Goal: Transaction & Acquisition: Purchase product/service

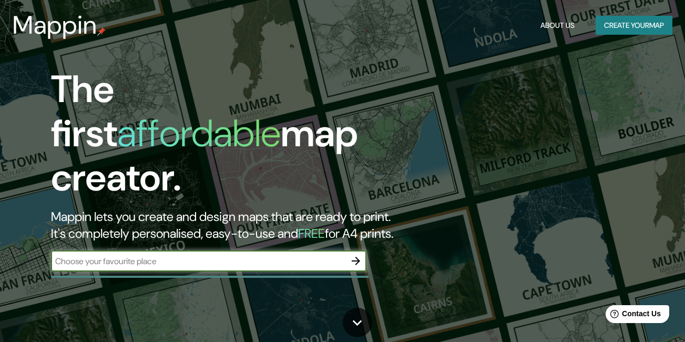
click at [165, 255] on input "text" at bounding box center [198, 261] width 295 height 12
type input "chimbote"
click at [354, 255] on icon "button" at bounding box center [356, 261] width 13 height 13
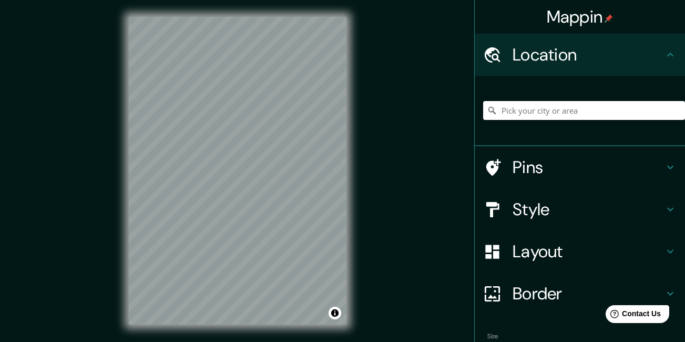
click at [549, 115] on input "Pick your city or area" at bounding box center [584, 110] width 202 height 19
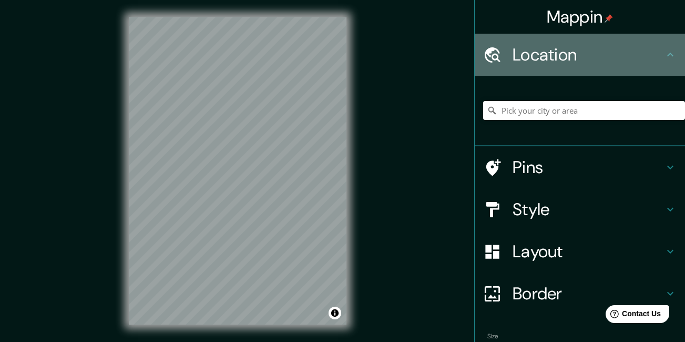
click at [556, 62] on h4 "Location" at bounding box center [588, 54] width 151 height 21
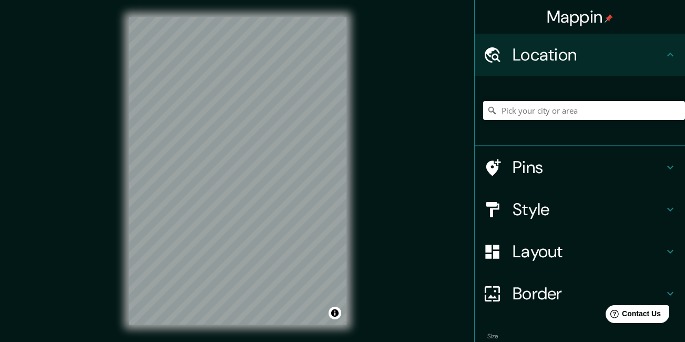
click at [676, 49] on div "Location" at bounding box center [580, 55] width 210 height 42
click at [666, 53] on icon at bounding box center [670, 54] width 13 height 13
click at [667, 55] on icon at bounding box center [670, 55] width 6 height 4
click at [368, 112] on div "Mappin Location Pins Style Layout Border Choose a border. Hint : you can make l…" at bounding box center [342, 179] width 685 height 358
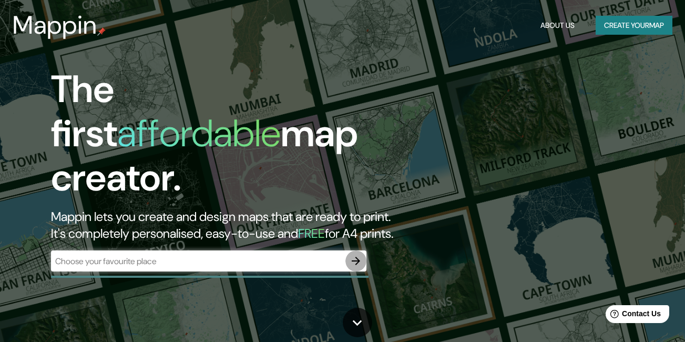
click at [353, 257] on icon "button" at bounding box center [356, 261] width 8 height 8
click at [188, 258] on div "​" at bounding box center [209, 260] width 316 height 21
click at [360, 317] on icon at bounding box center [357, 322] width 18 height 18
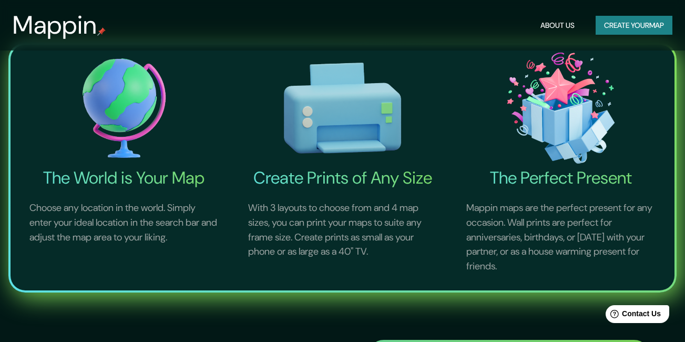
scroll to position [26, 0]
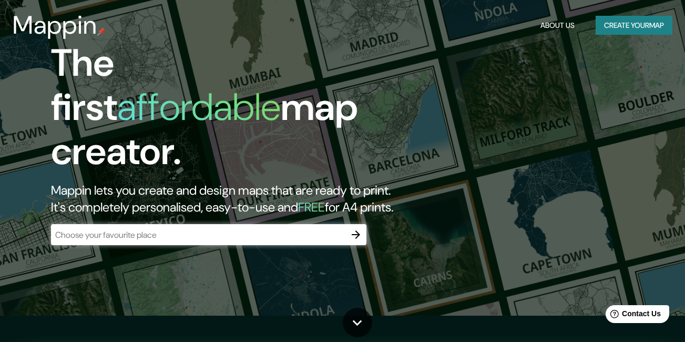
click at [265, 224] on div "​" at bounding box center [209, 234] width 316 height 21
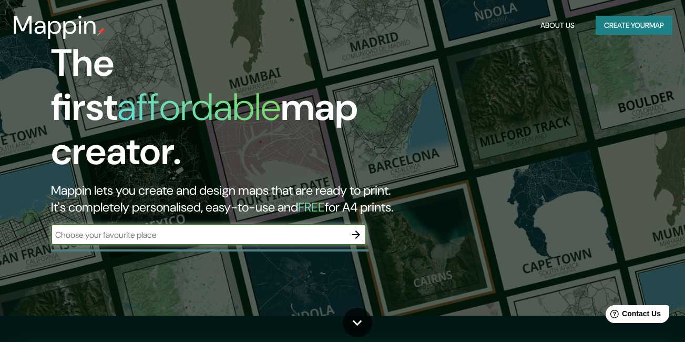
type input "x"
type input "chimbote peru"
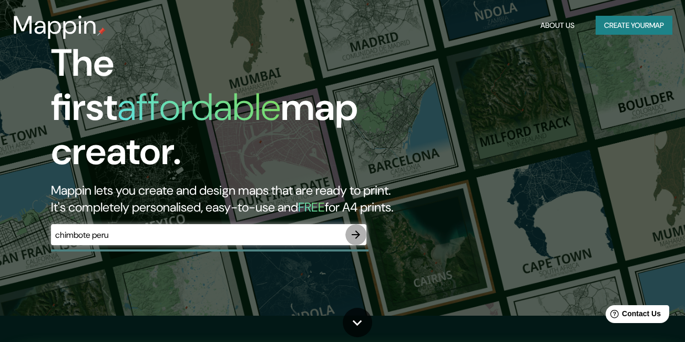
click at [354, 228] on icon "button" at bounding box center [356, 234] width 13 height 13
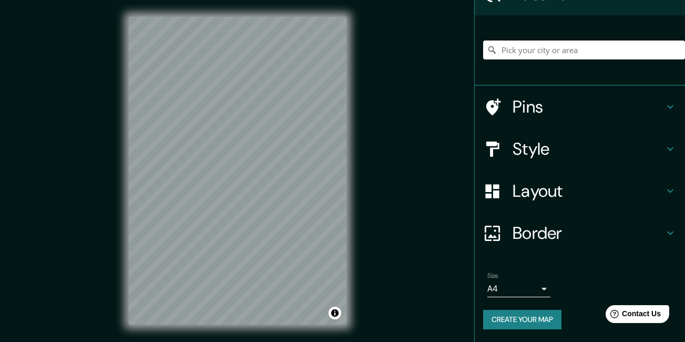
scroll to position [60, 0]
click at [68, 143] on div "Mappin Location Pins Style Layout Border Choose a border. Hint : you can make l…" at bounding box center [342, 179] width 685 height 358
